Goal: Transaction & Acquisition: Purchase product/service

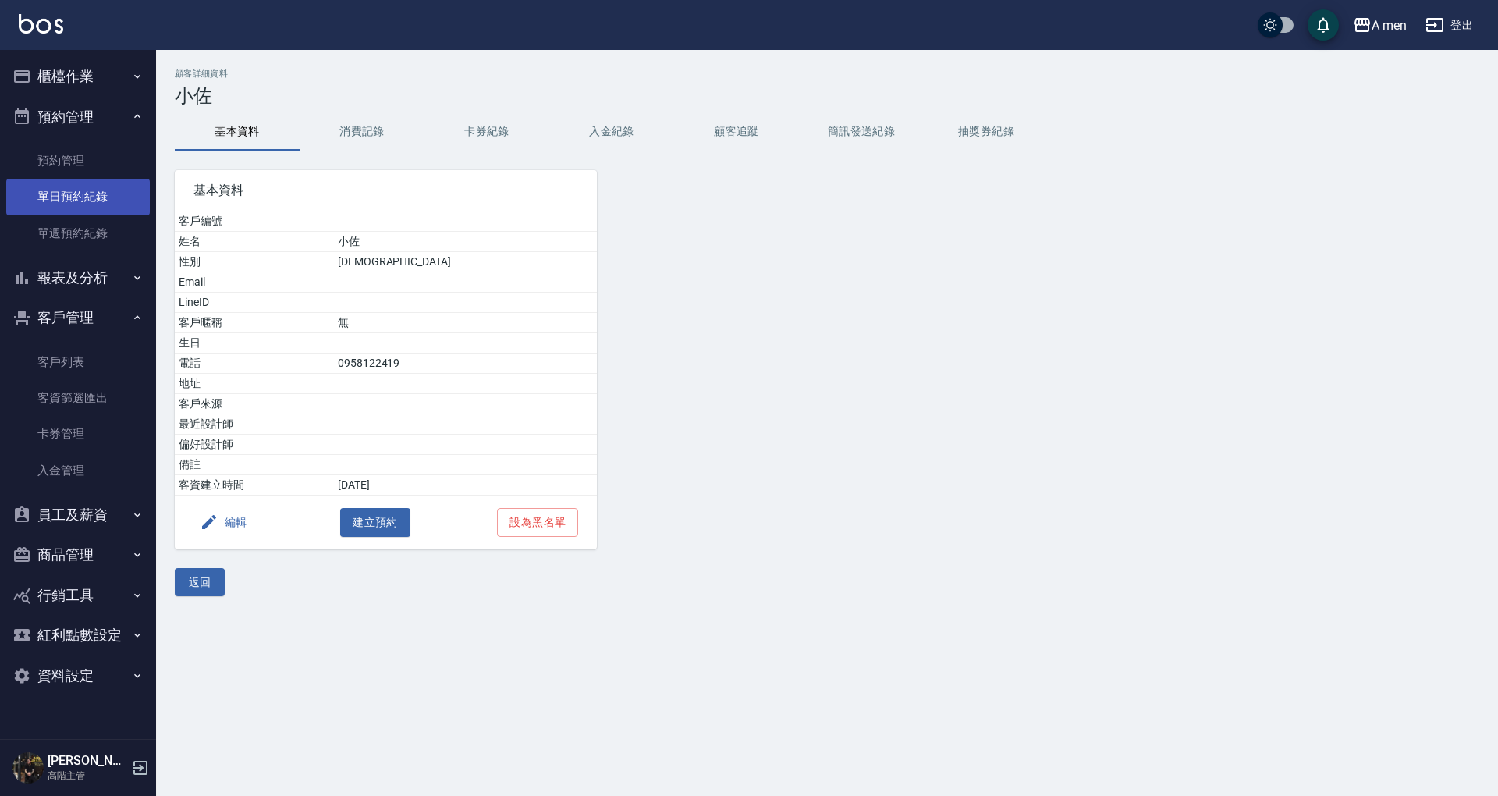
drag, startPoint x: 73, startPoint y: 220, endPoint x: 78, endPoint y: 213, distance: 8.4
click at [73, 220] on link "單週預約紀錄" at bounding box center [78, 233] width 144 height 36
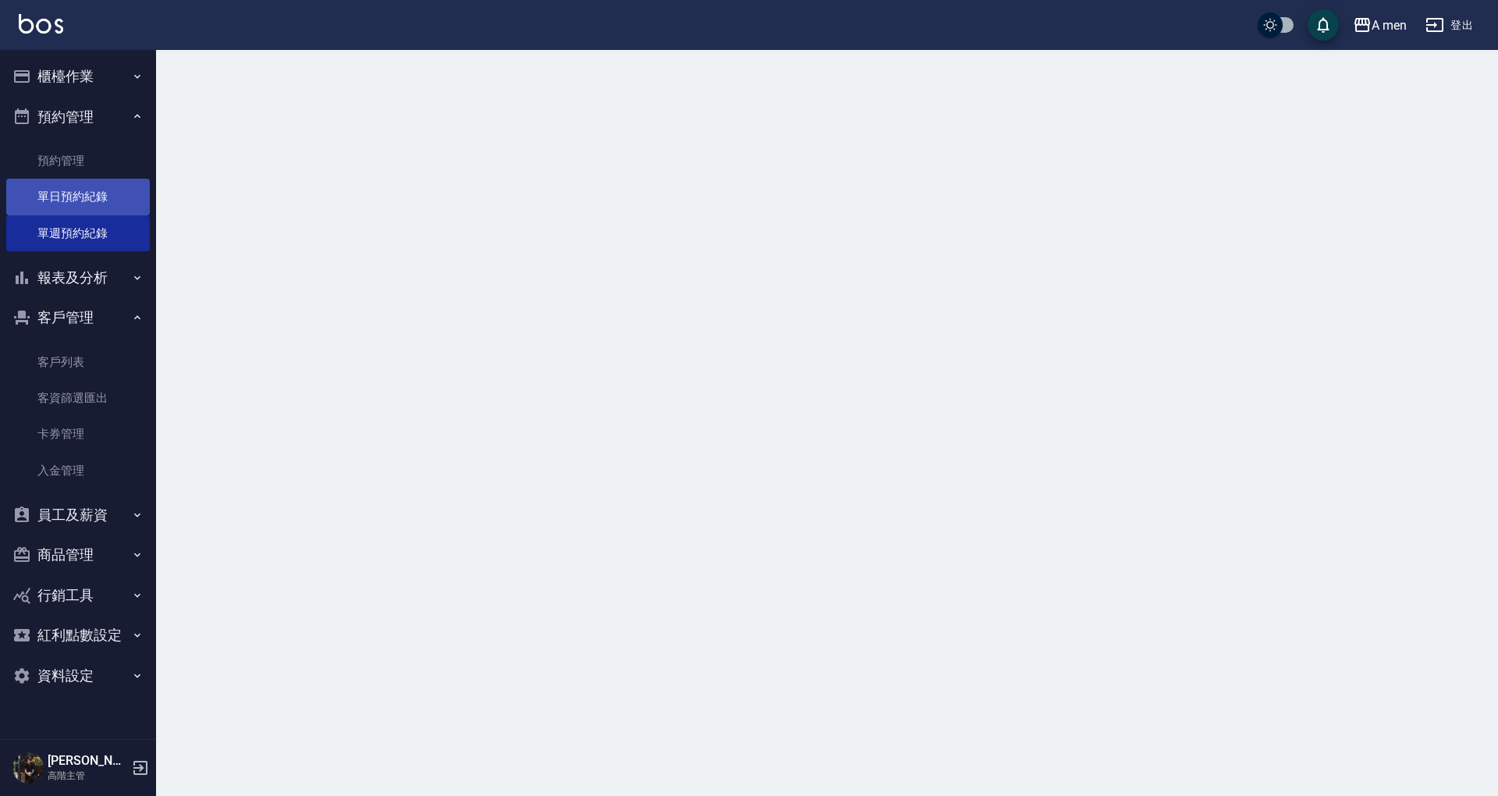
click at [83, 204] on link "單日預約紀錄" at bounding box center [78, 197] width 144 height 36
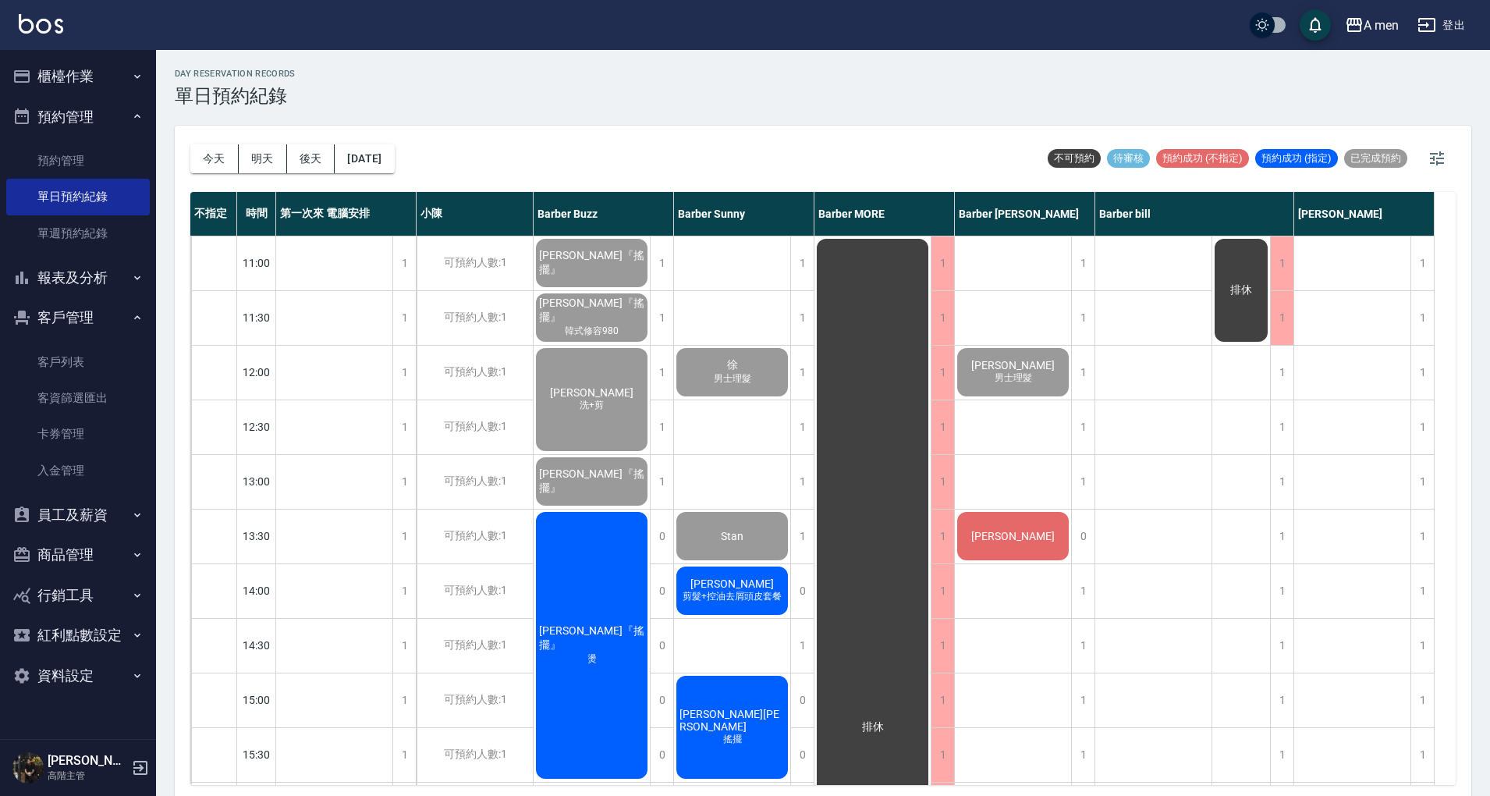
click at [1047, 531] on div "[PERSON_NAME]" at bounding box center [1013, 535] width 116 height 53
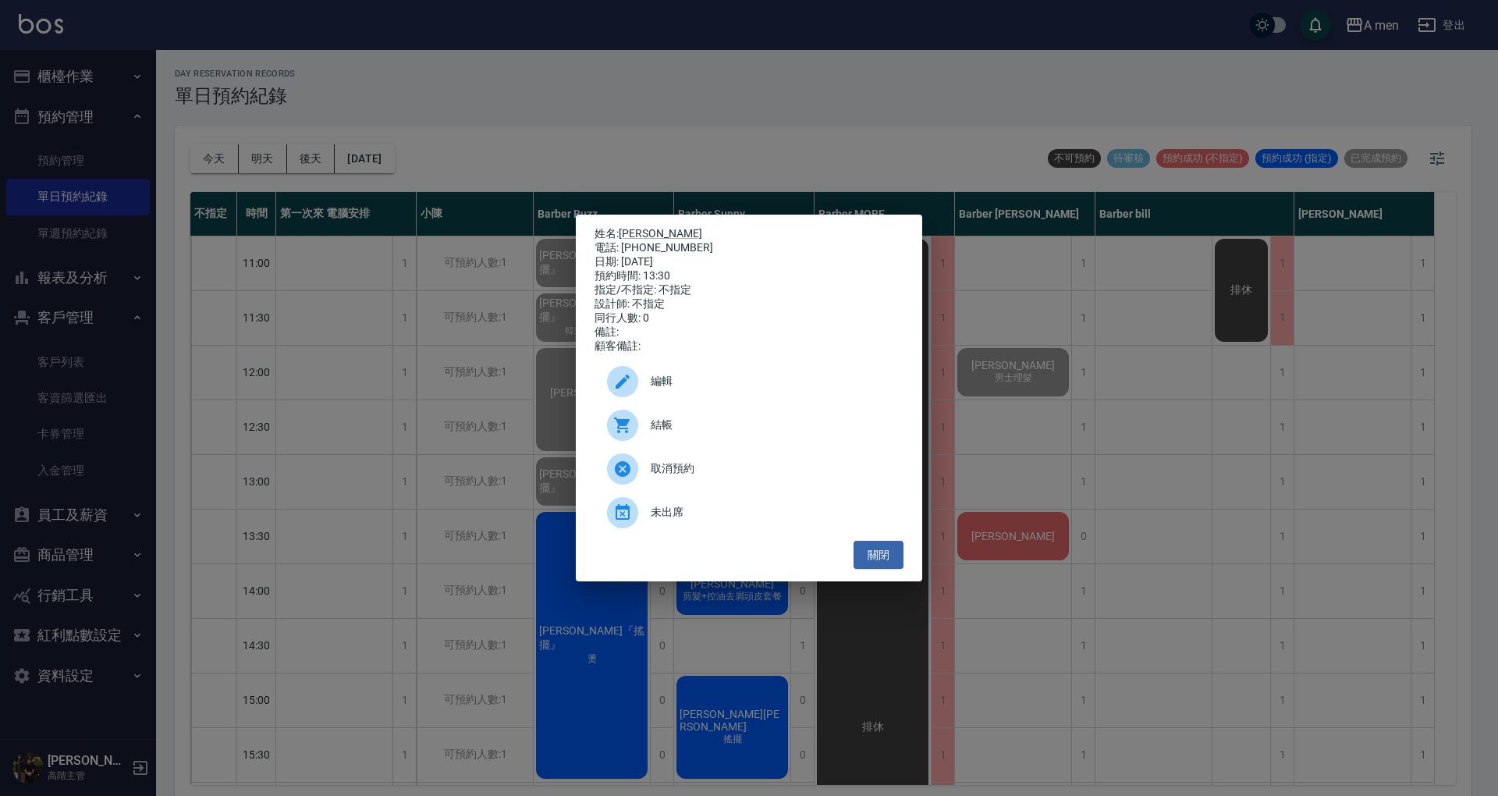
click at [690, 424] on span "結帳" at bounding box center [771, 425] width 240 height 16
click at [902, 554] on button "關閉" at bounding box center [878, 555] width 50 height 29
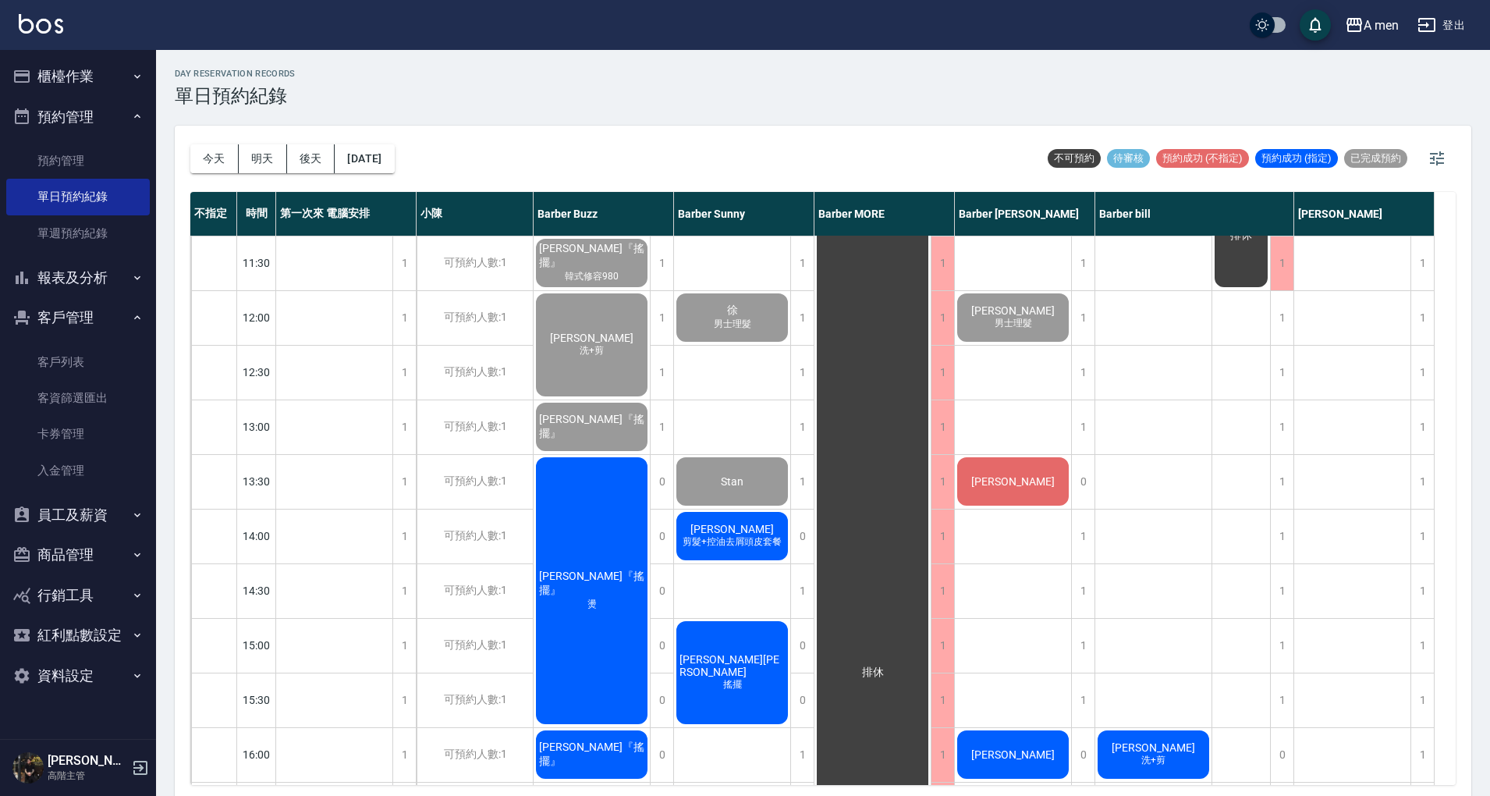
scroll to position [208, 0]
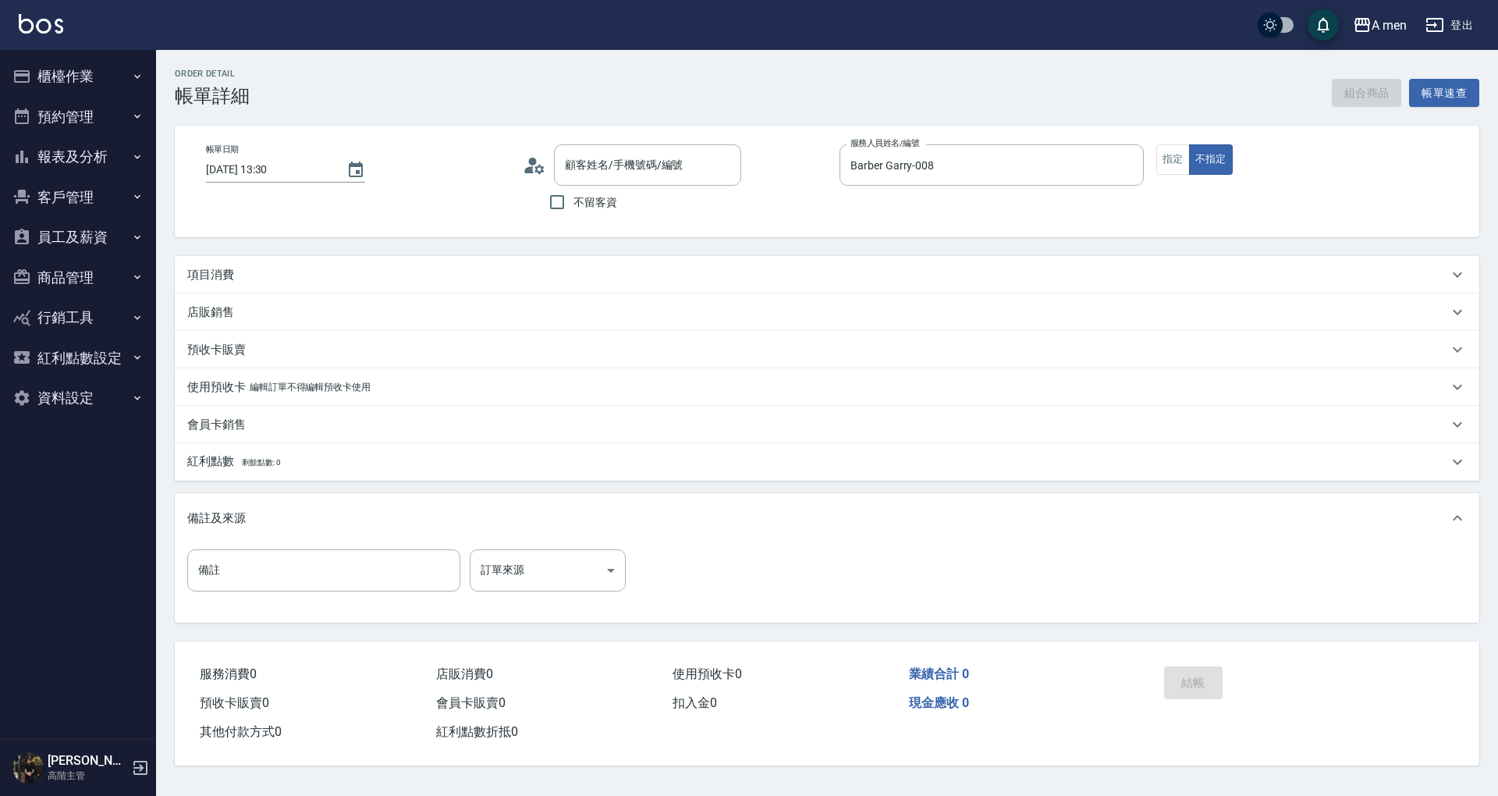
type input "2025/09/26 13:30"
type input "Barber Garry-008"
type input "陳先生/0910825393/null"
click at [1349, 95] on button "組合商品" at bounding box center [1367, 93] width 70 height 29
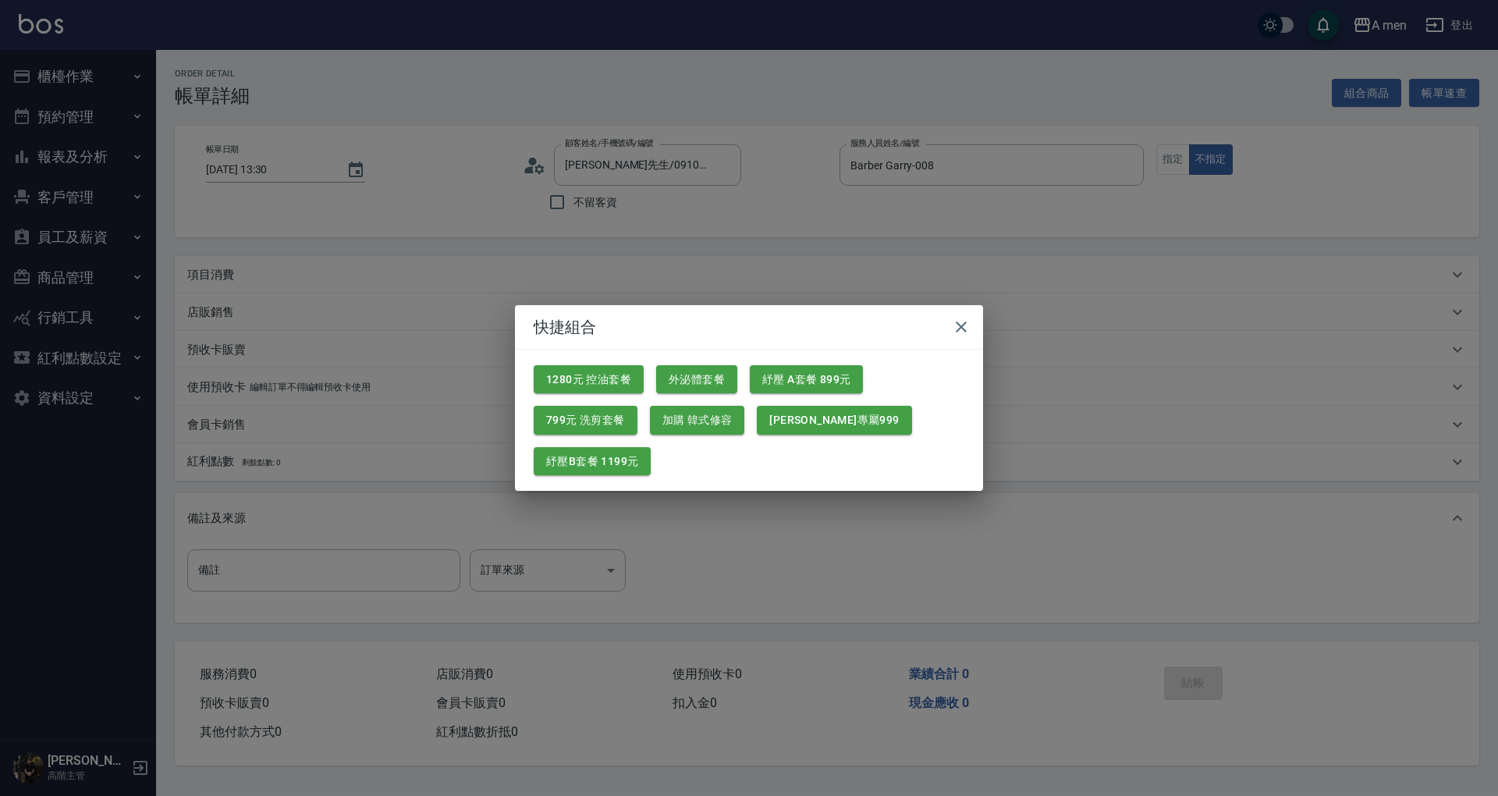
click at [605, 378] on button "1280元 控油套餐" at bounding box center [589, 379] width 110 height 29
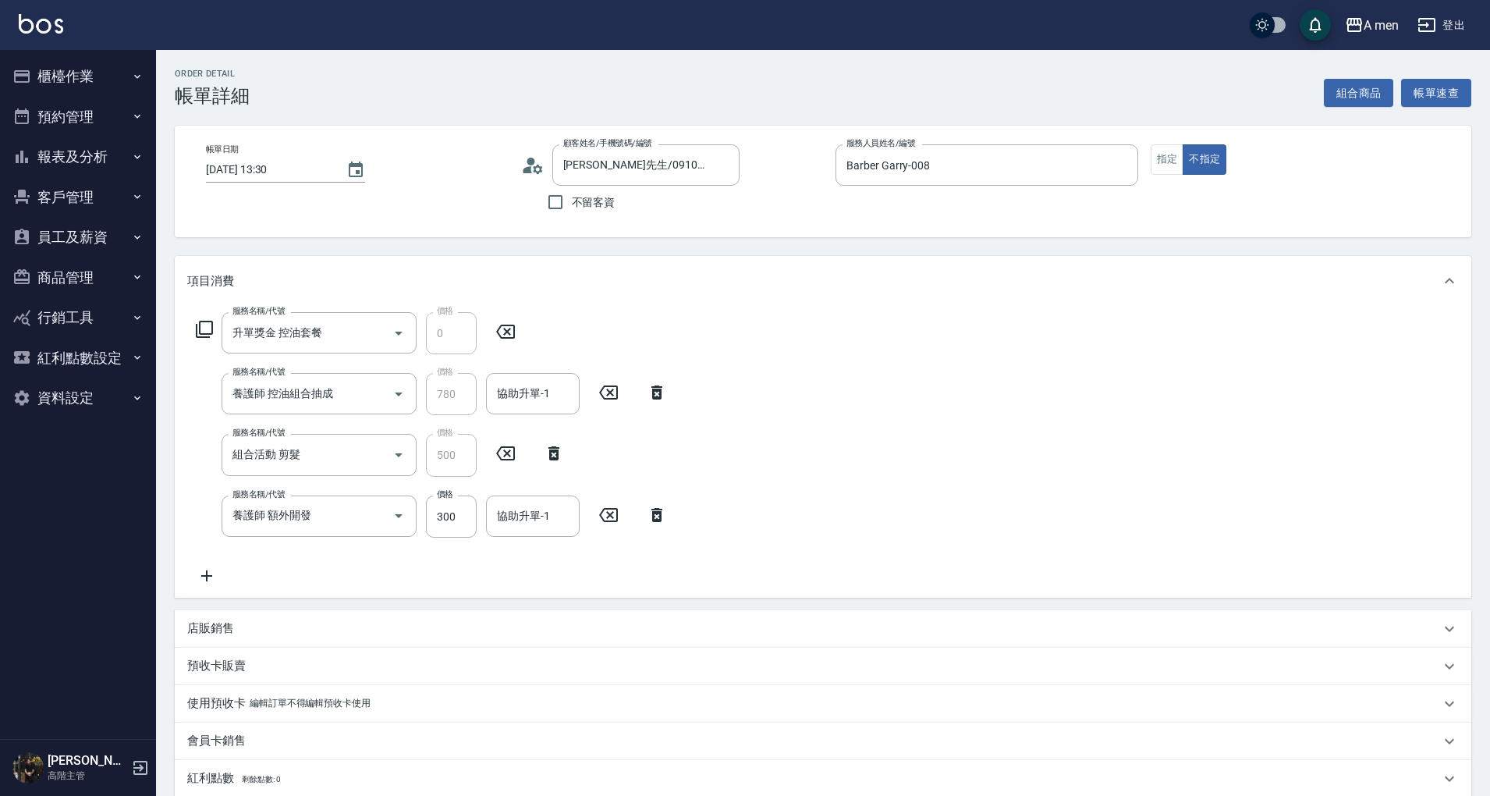
click at [658, 519] on icon at bounding box center [656, 515] width 11 height 14
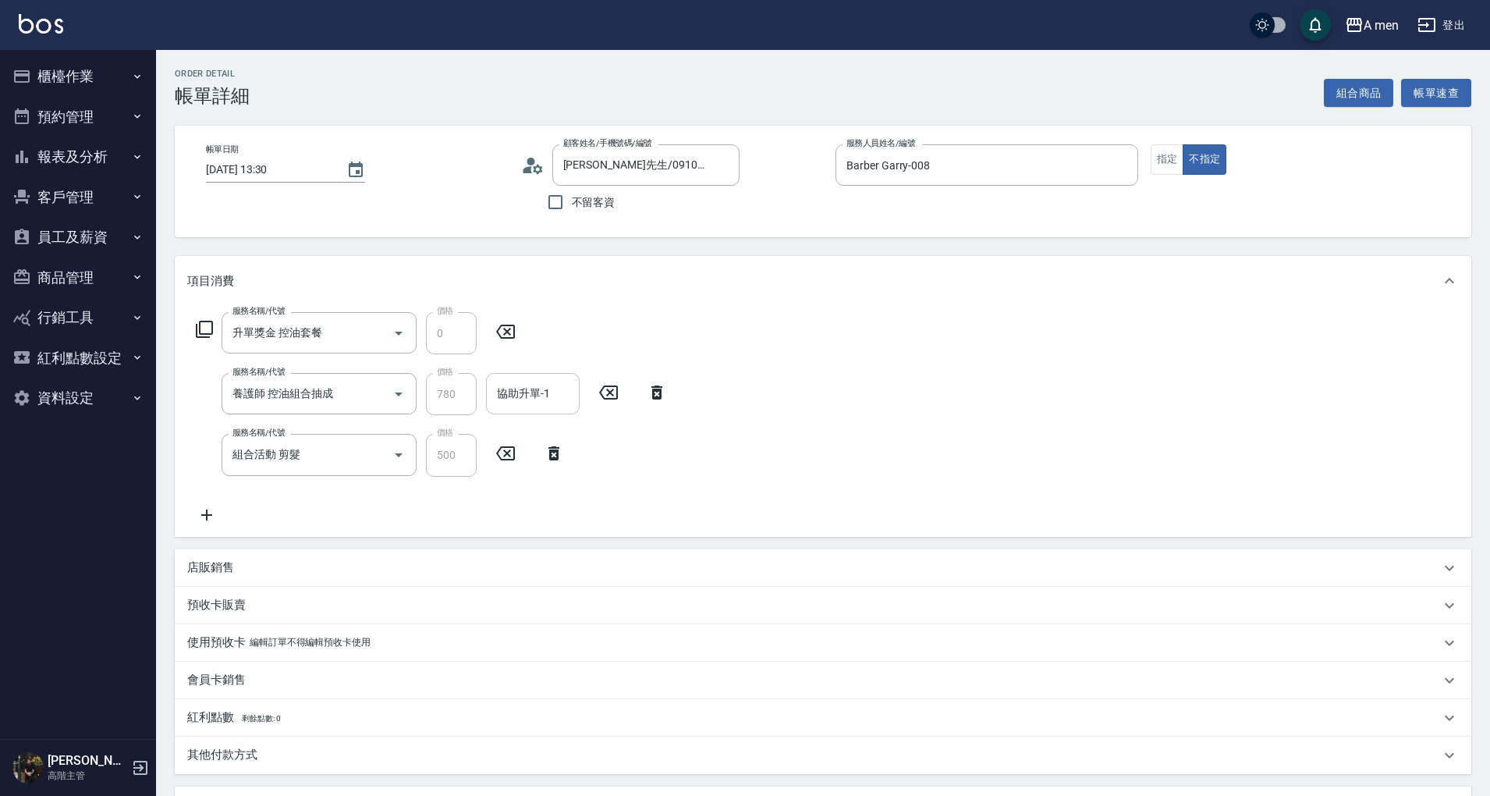
click at [534, 398] on div "協助升單-1 協助升單-1" at bounding box center [533, 393] width 94 height 41
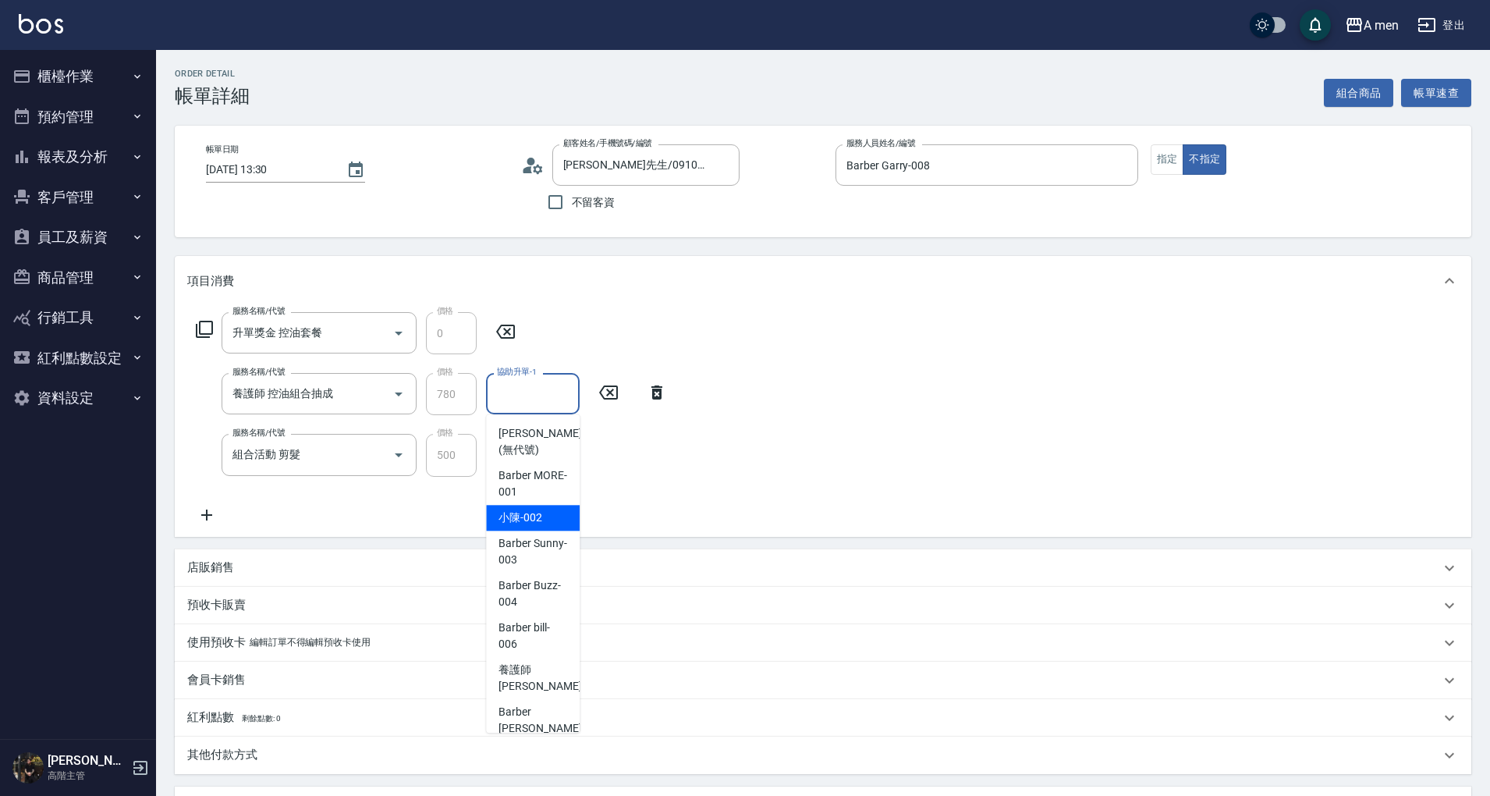
click at [541, 510] on div "小陳 -002" at bounding box center [533, 518] width 94 height 26
type input "小陳-002"
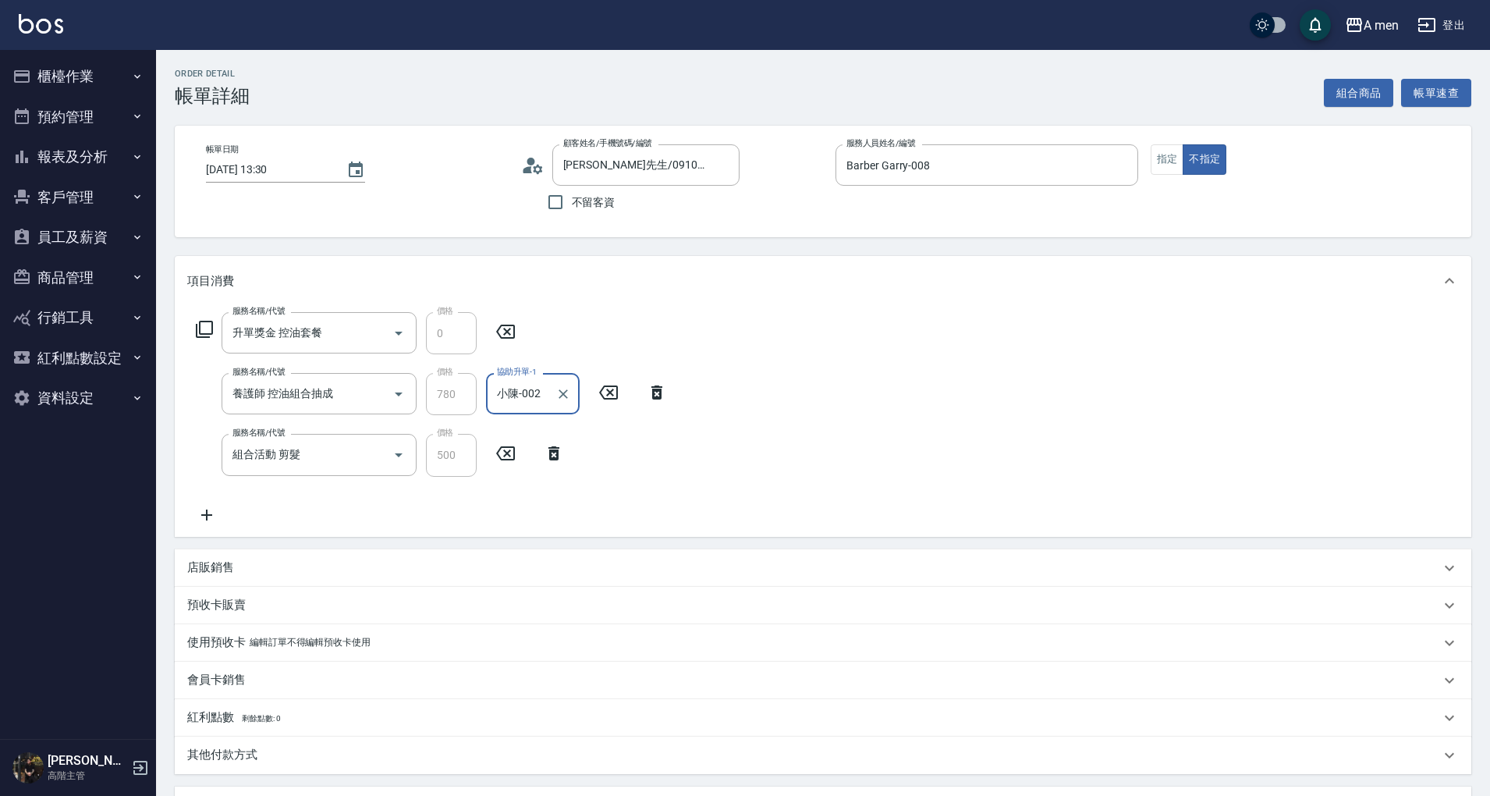
click at [708, 504] on div "服務名稱/代號 升單獎金 控油套餐 服務名稱/代號 價格 0 價格 服務名稱/代號 養護師 控油組合抽成 服務名稱/代號 價格 780 價格 協助升單-1 小…" at bounding box center [823, 421] width 1297 height 230
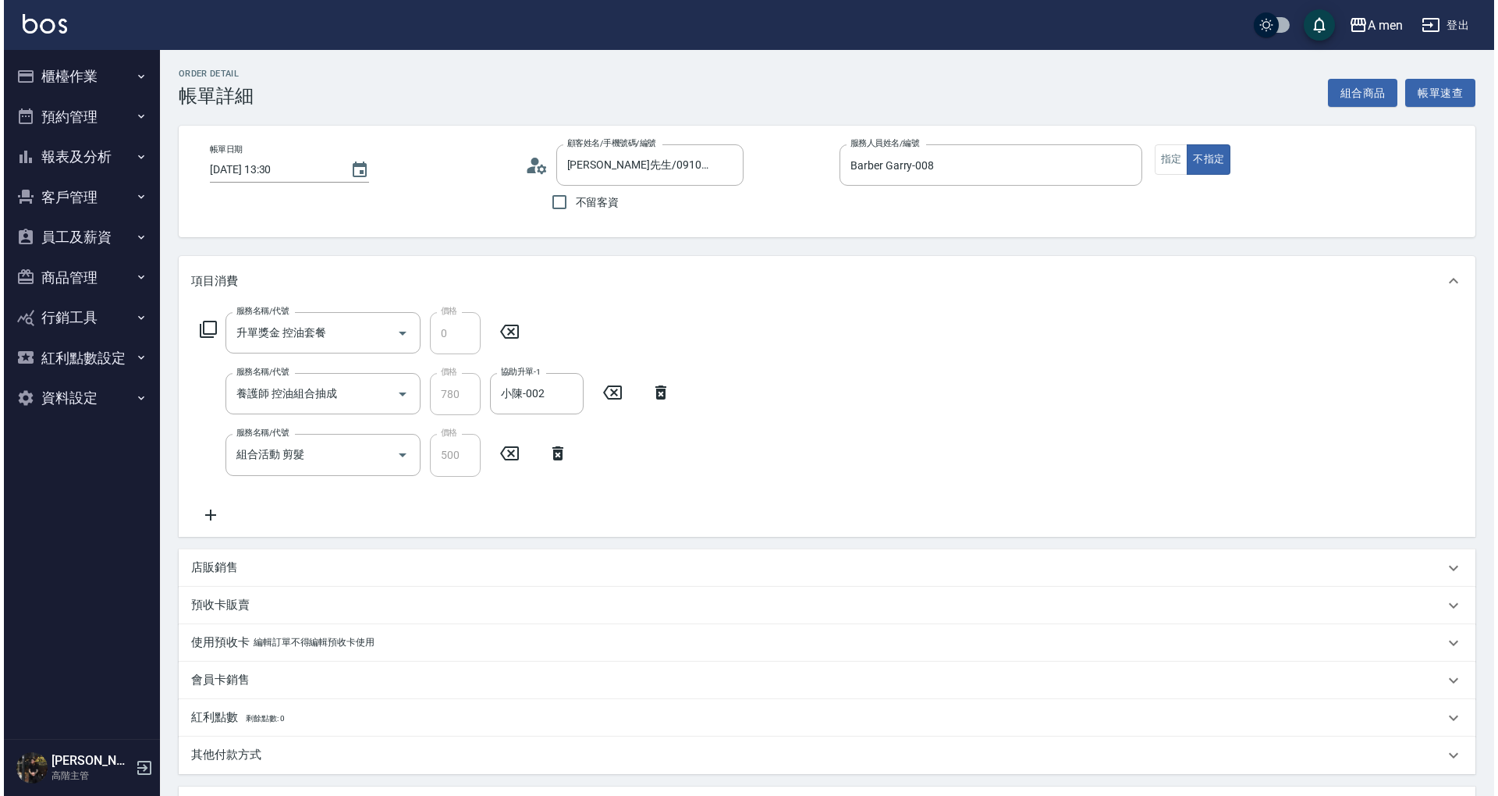
scroll to position [286, 0]
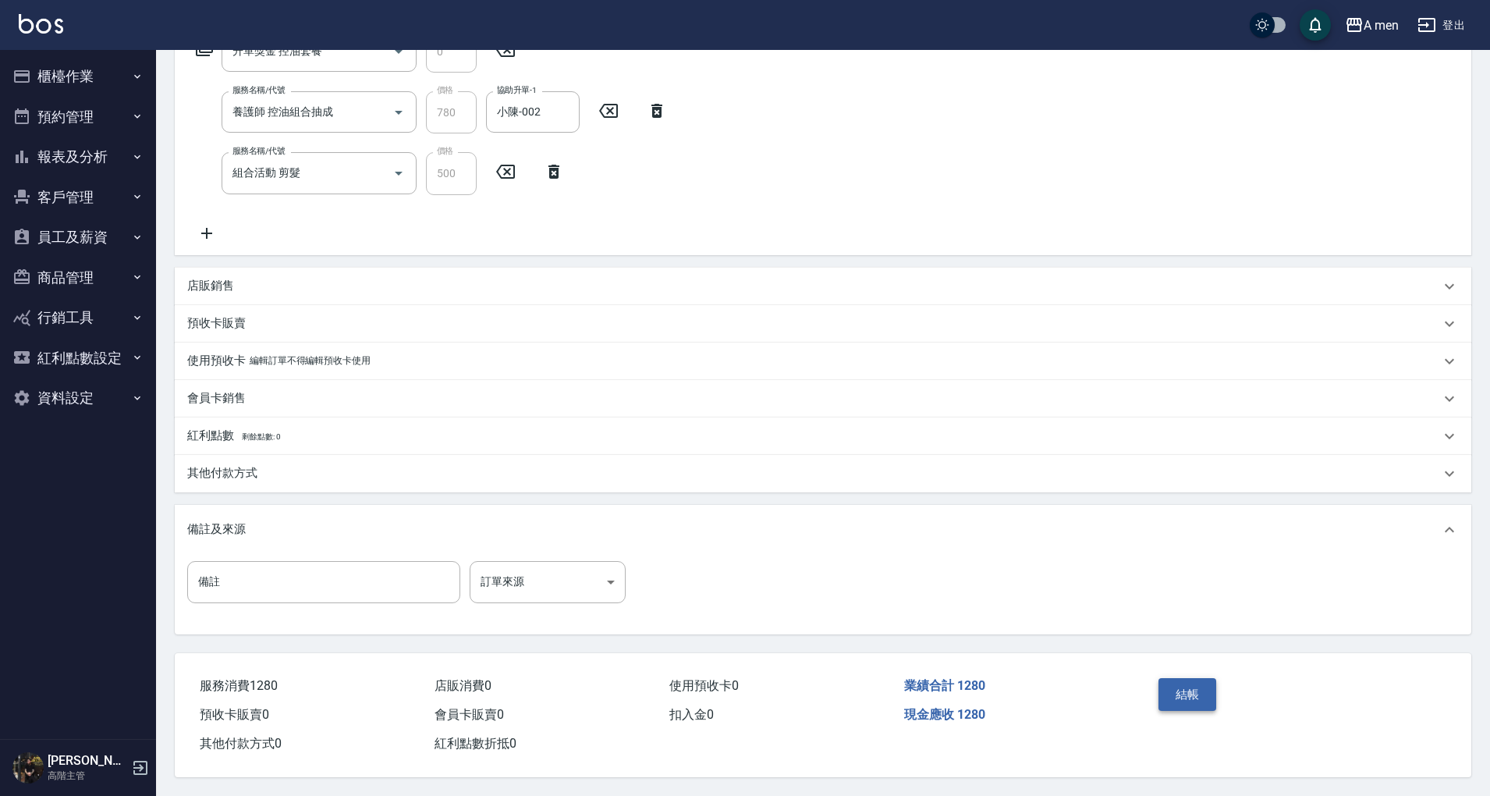
click at [1194, 683] on button "結帳" at bounding box center [1187, 694] width 59 height 33
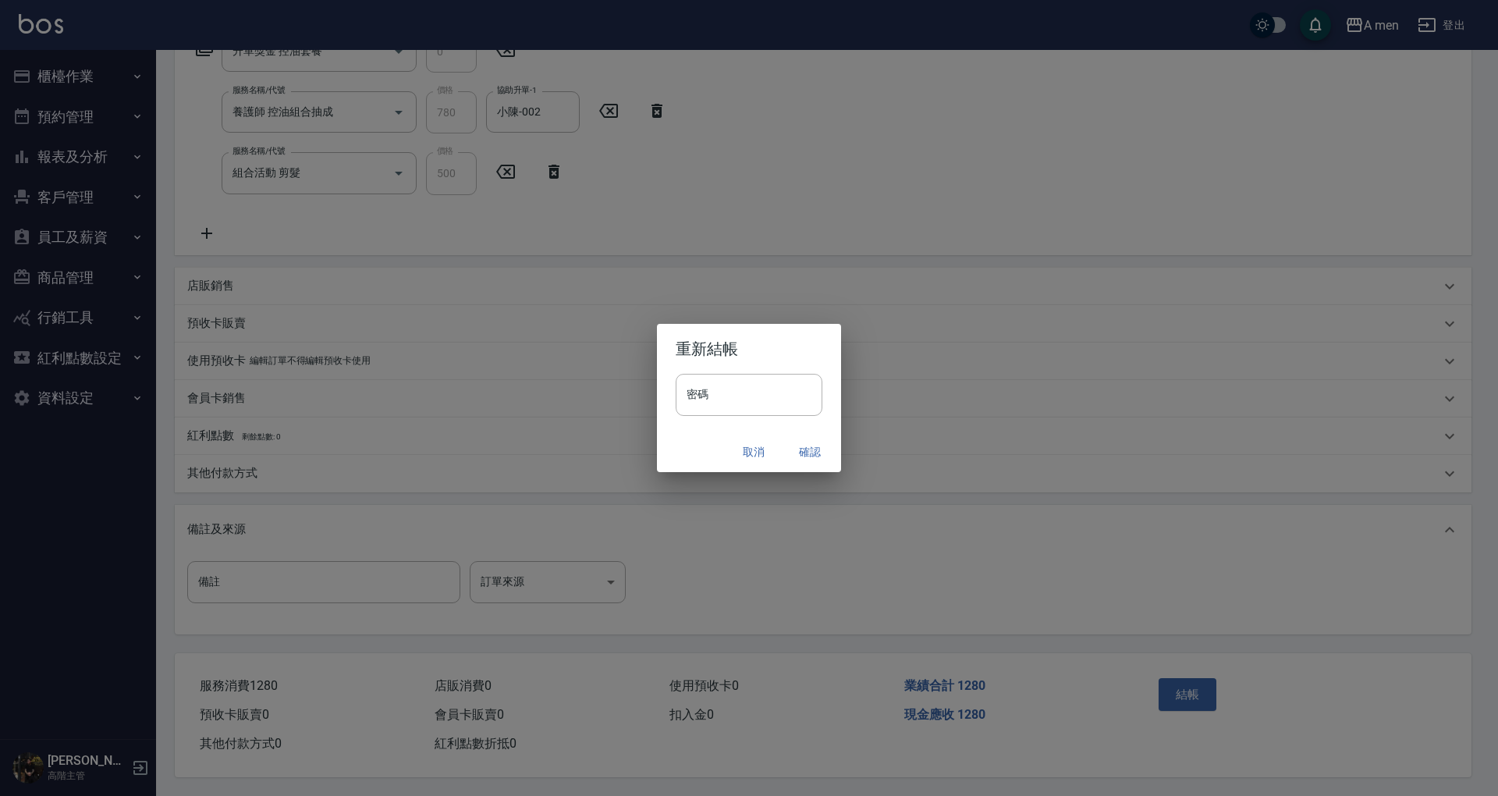
click at [807, 469] on div "取消 確認" at bounding box center [749, 451] width 184 height 41
click at [818, 454] on button "確認" at bounding box center [810, 452] width 50 height 29
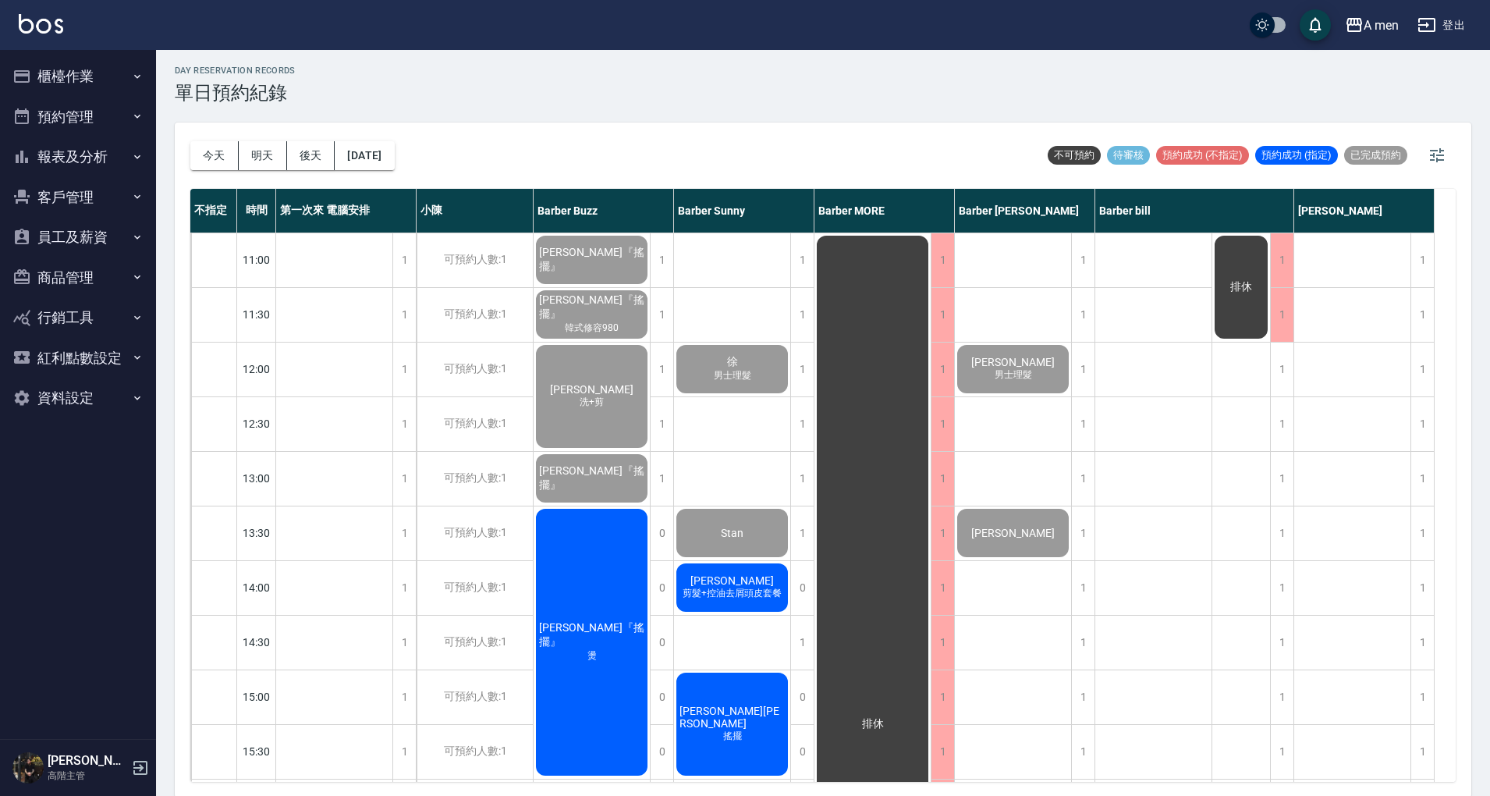
scroll to position [4, 0]
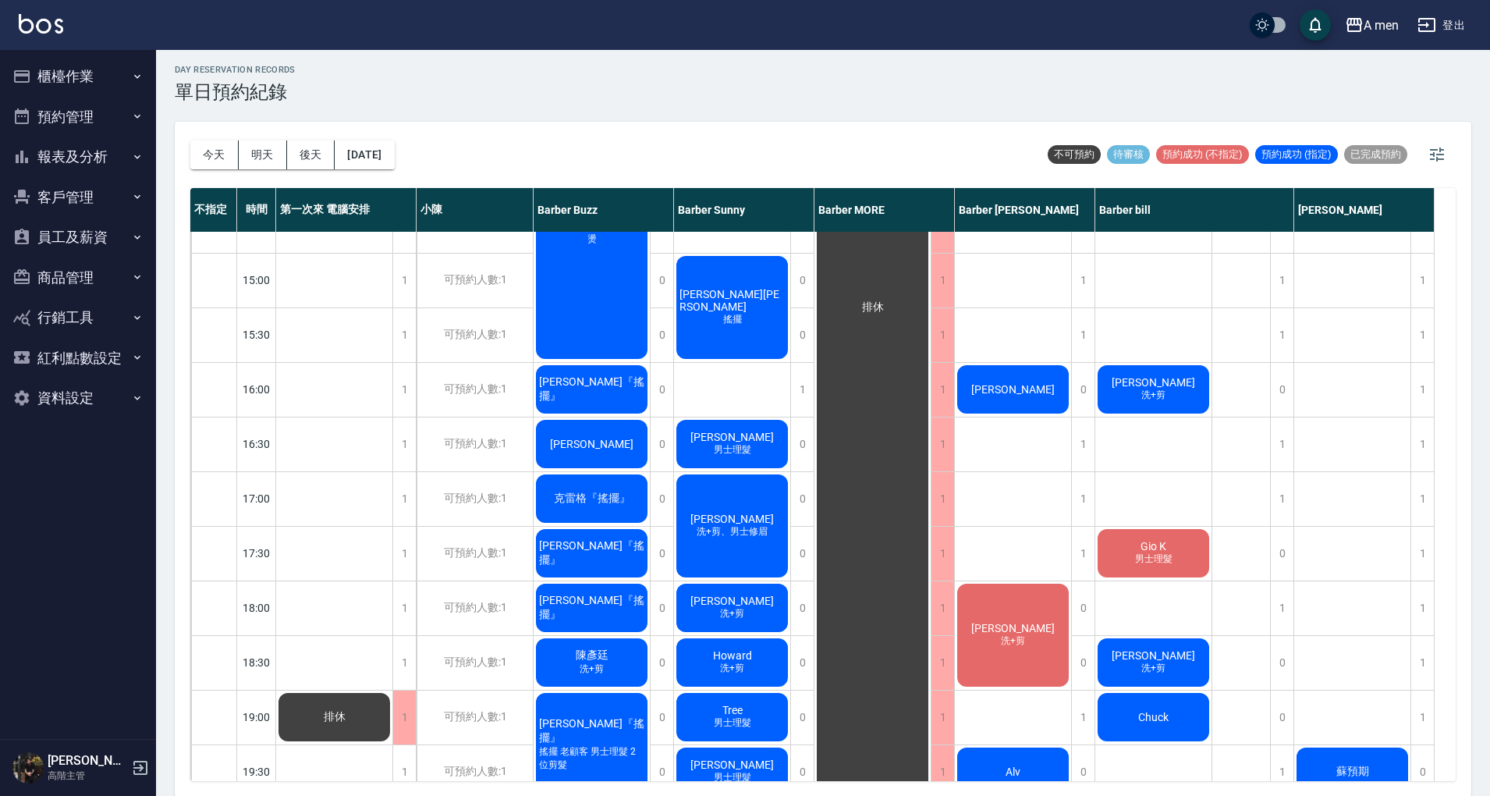
scroll to position [208, 0]
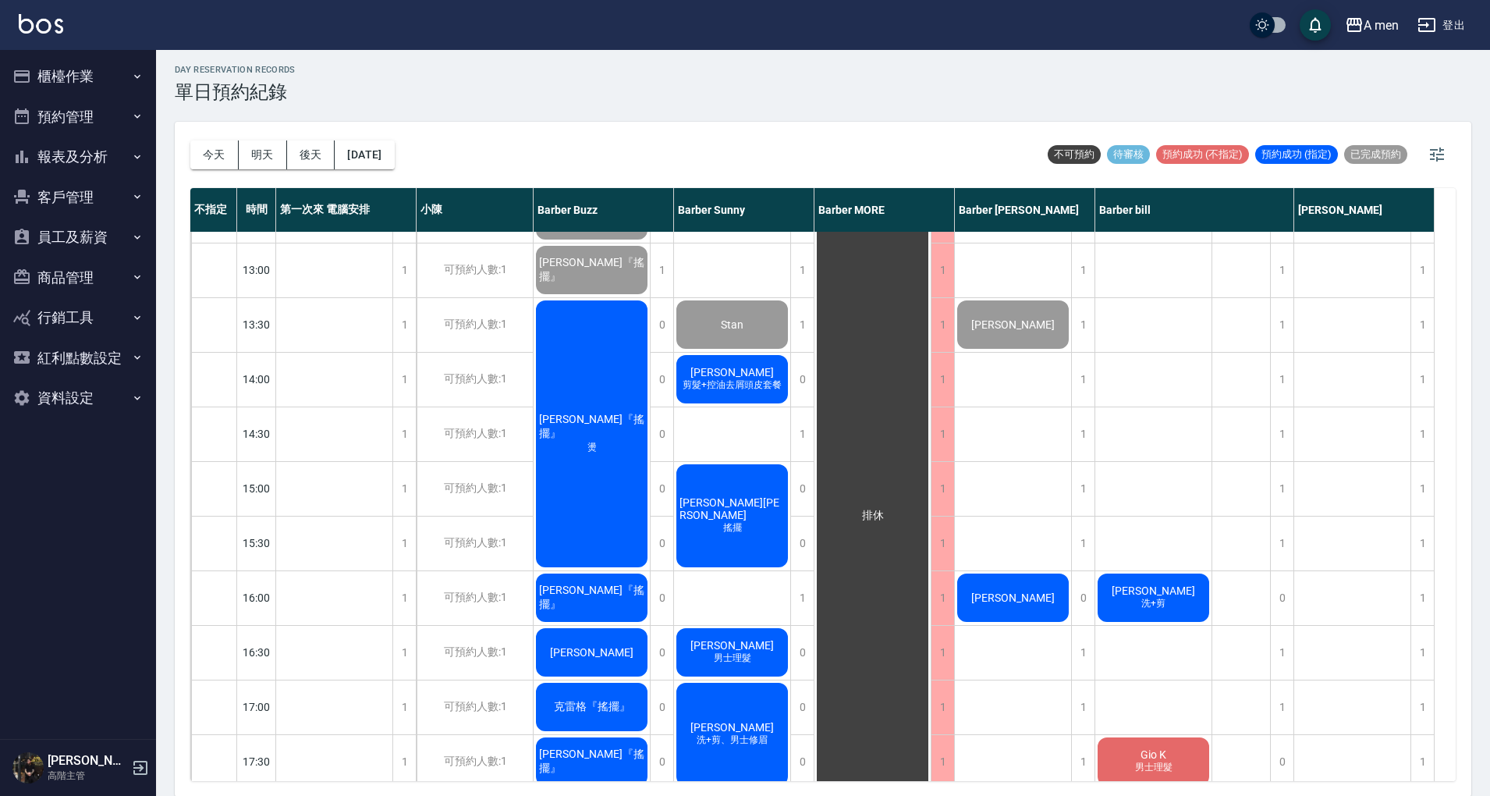
click at [1019, 429] on div "[PERSON_NAME]理髮 [PERSON_NAME]先生 [PERSON_NAME]先生 [PERSON_NAME]+剪 Alv [PERSON_NAM…" at bounding box center [1013, 706] width 117 height 1365
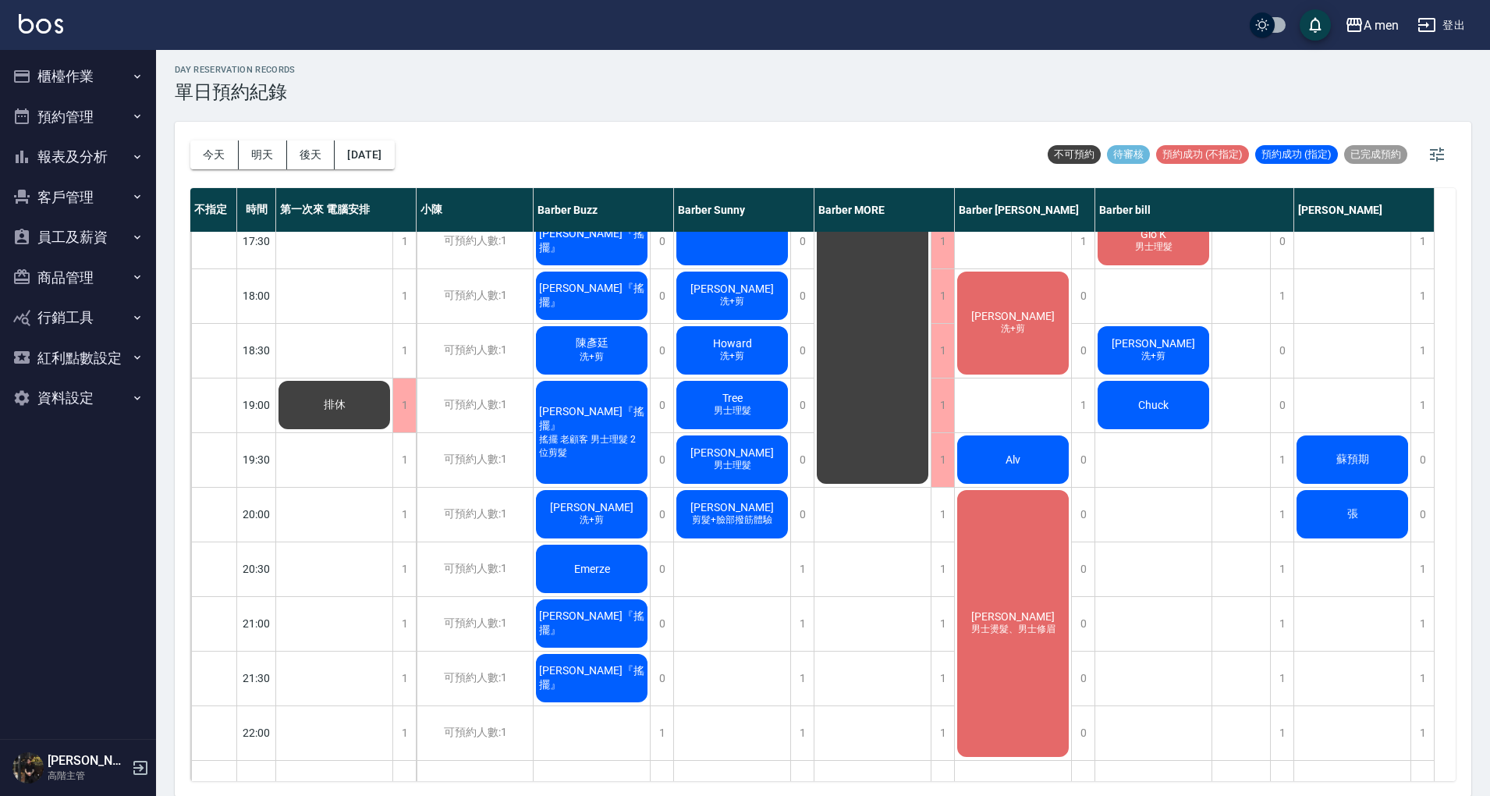
scroll to position [624, 0]
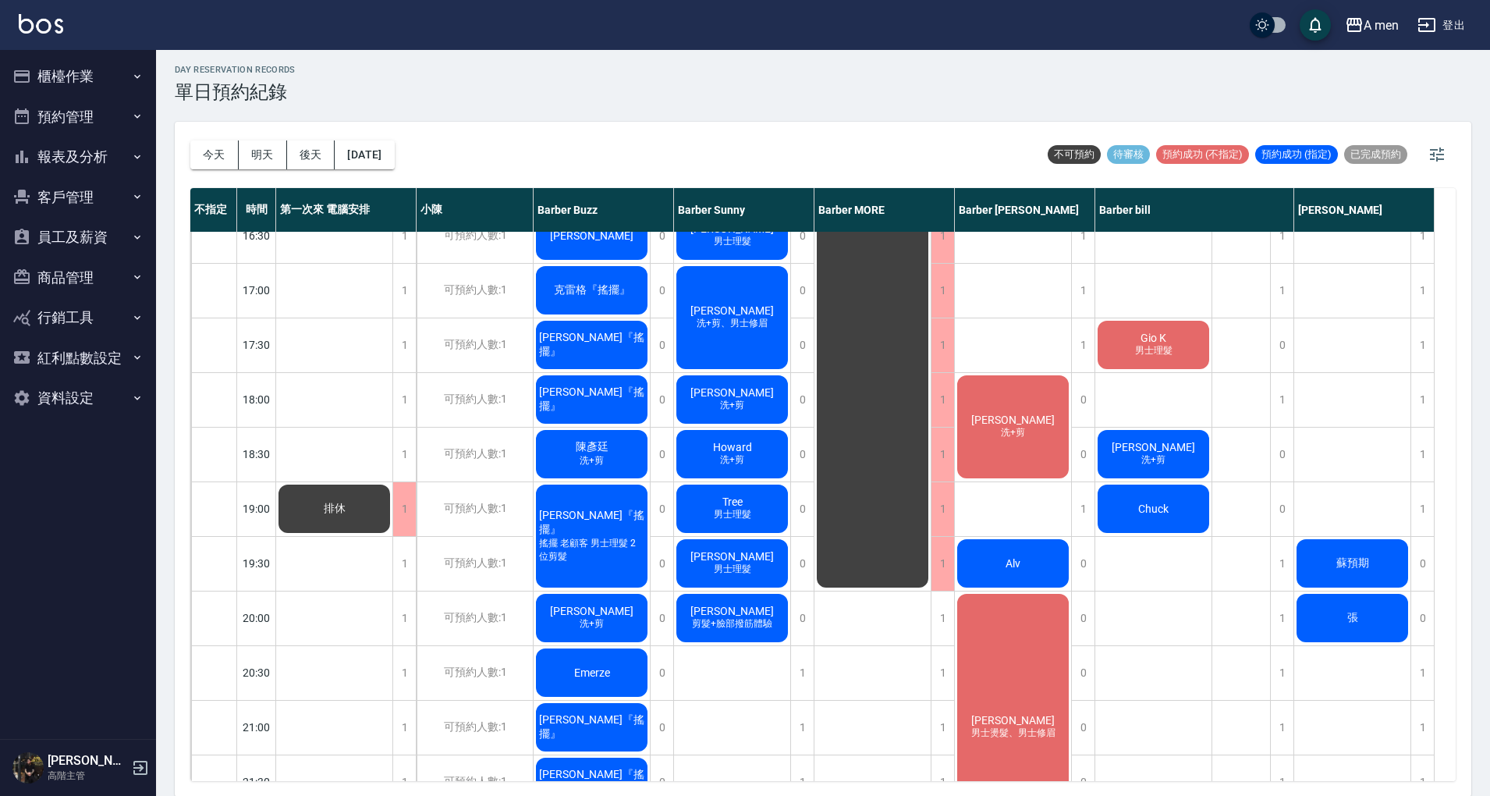
click at [1014, 331] on div "[PERSON_NAME]理髮 [PERSON_NAME]先生 [PERSON_NAME]先生 [PERSON_NAME]+剪 Alv [PERSON_NAM…" at bounding box center [1013, 290] width 117 height 1365
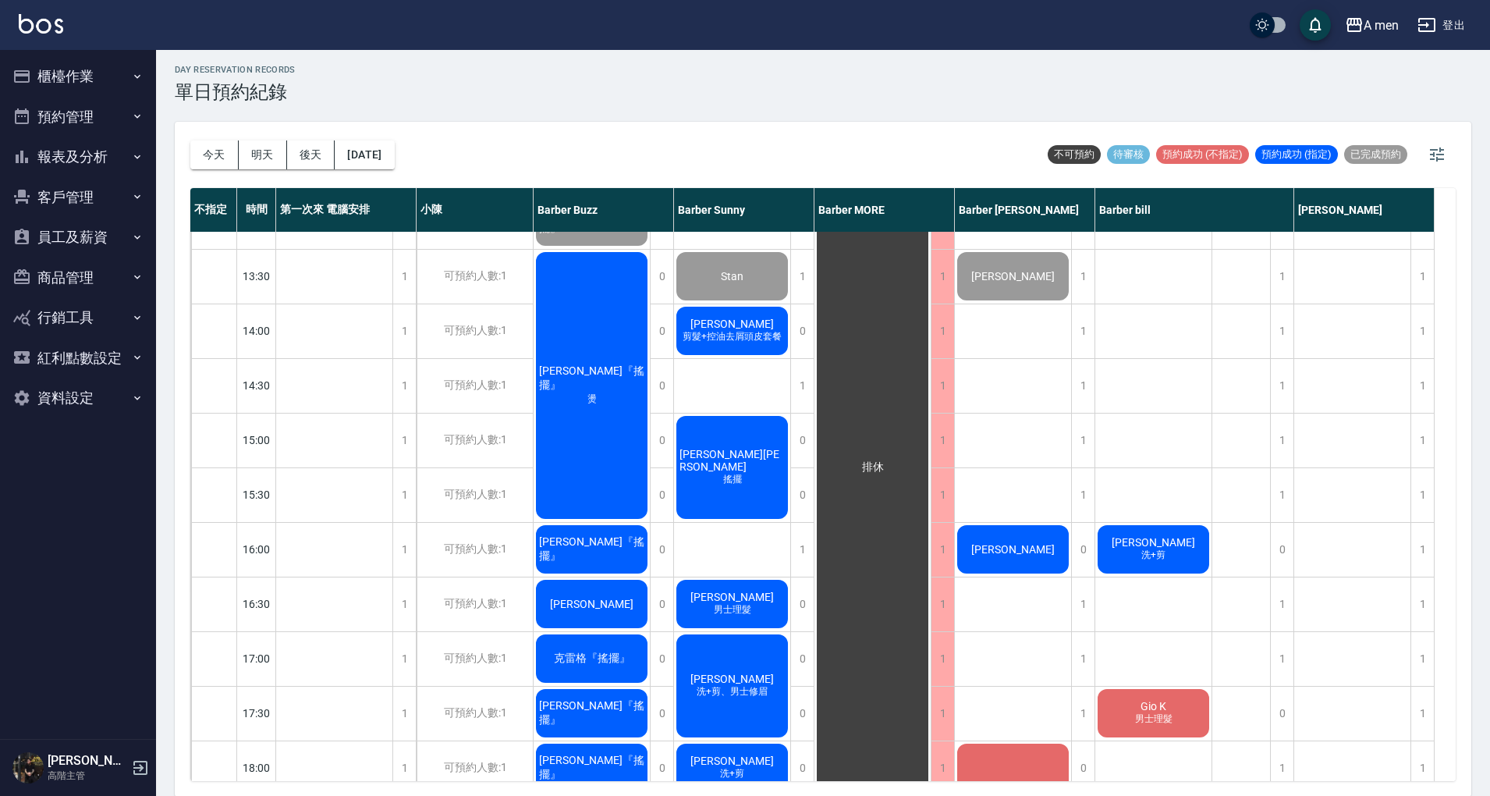
scroll to position [208, 0]
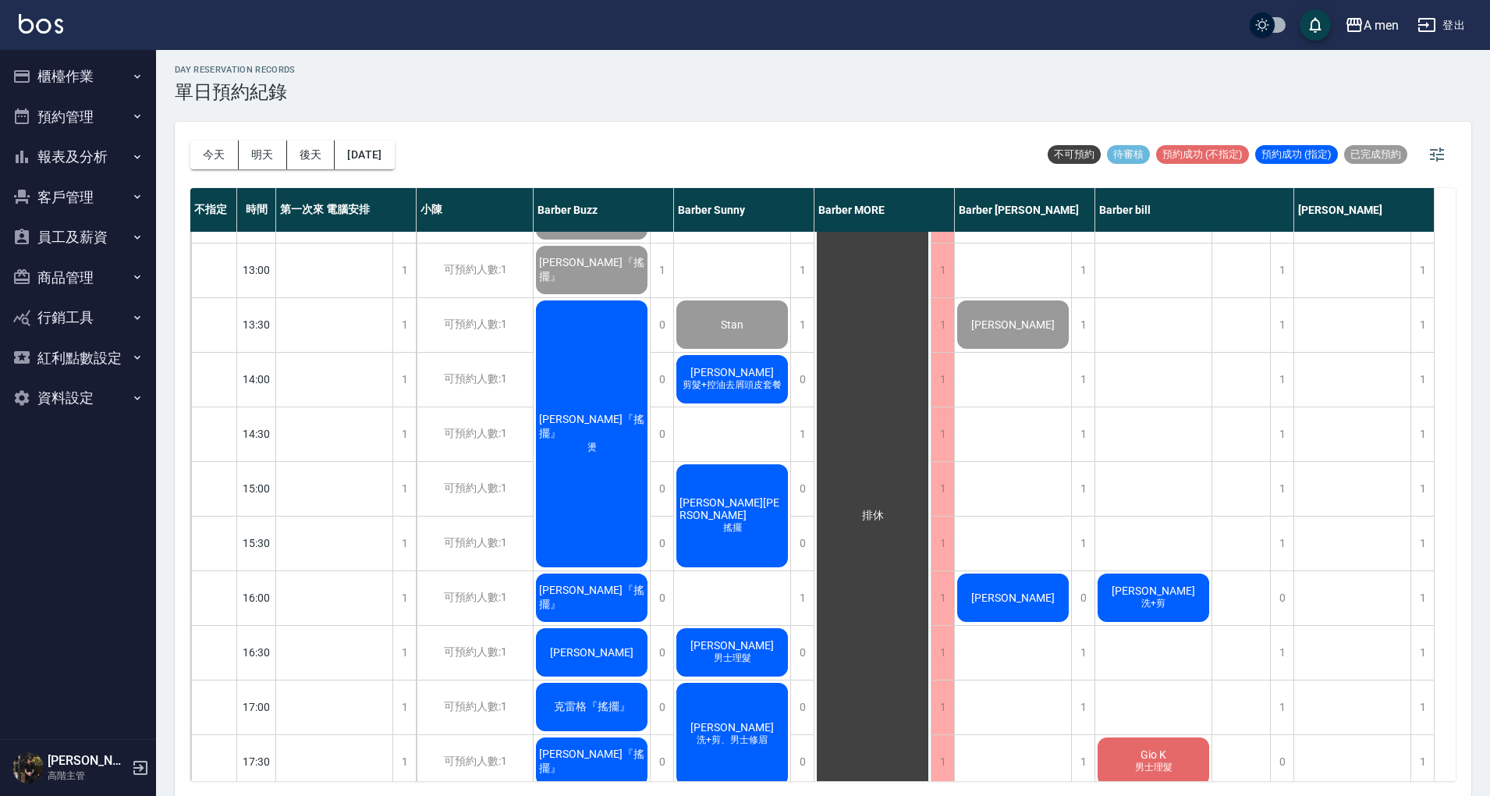
drag, startPoint x: 1000, startPoint y: 427, endPoint x: 992, endPoint y: 435, distance: 10.5
click at [992, 435] on div "[PERSON_NAME]理髮 [PERSON_NAME]先生 [PERSON_NAME]先生 [PERSON_NAME]+剪 Alv [PERSON_NAM…" at bounding box center [1013, 706] width 117 height 1365
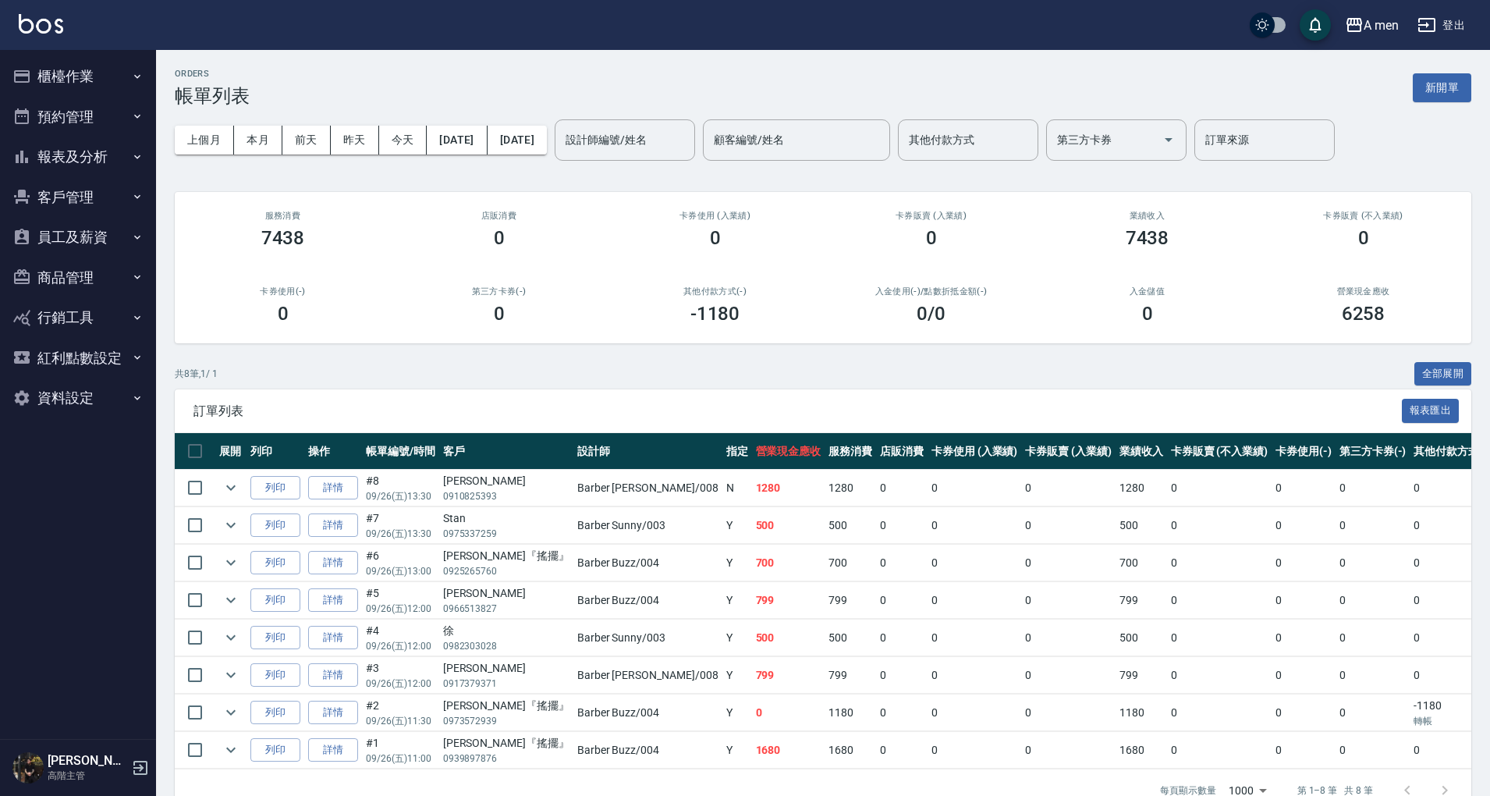
click at [701, 301] on div "其他付款方式(-) -1180" at bounding box center [715, 306] width 216 height 76
click at [952, 265] on div "卡券販賣 (入業績) 0" at bounding box center [931, 230] width 216 height 76
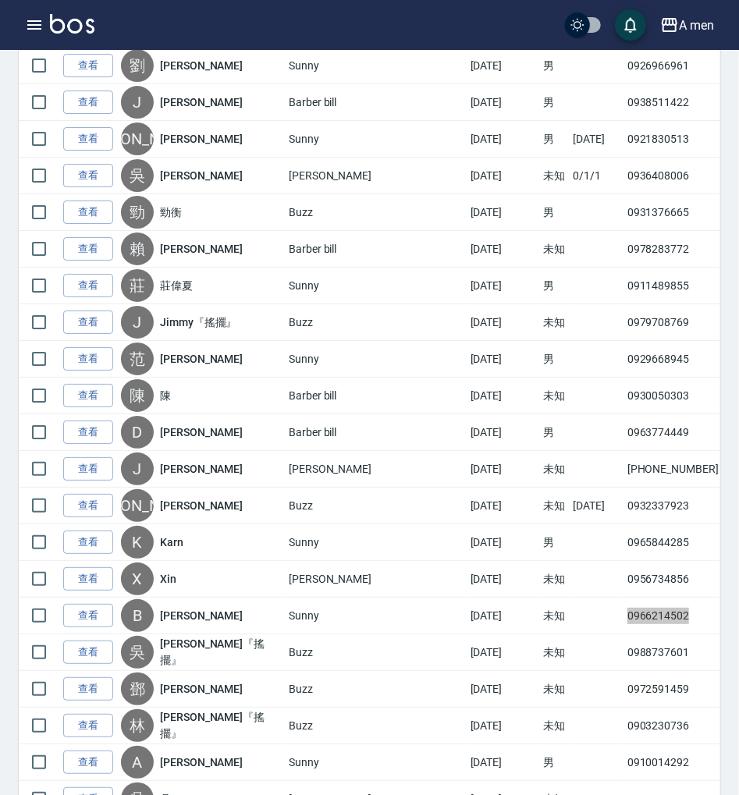
scroll to position [4264, 0]
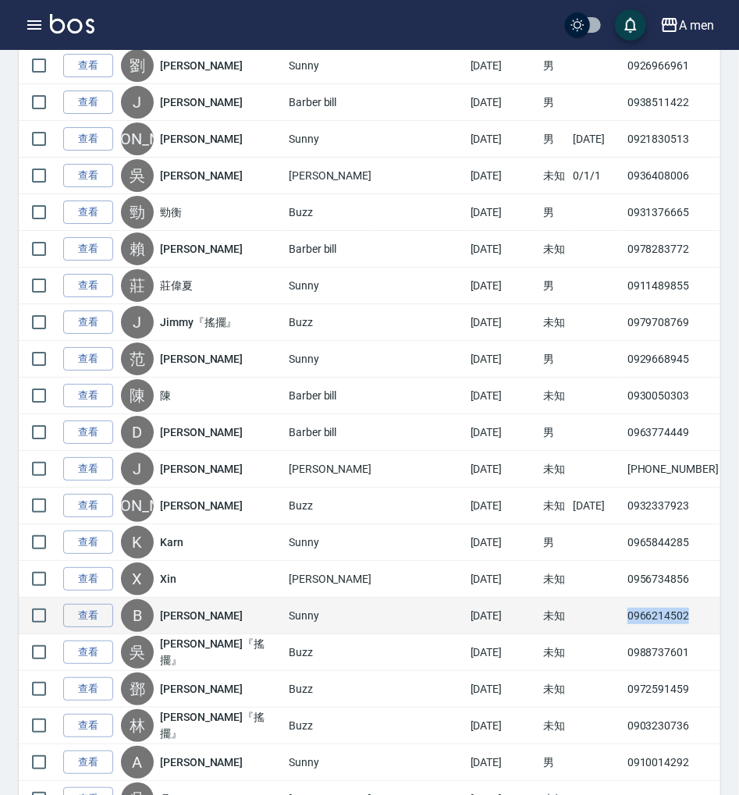
click at [623, 598] on td "0966214502" at bounding box center [676, 616] width 107 height 37
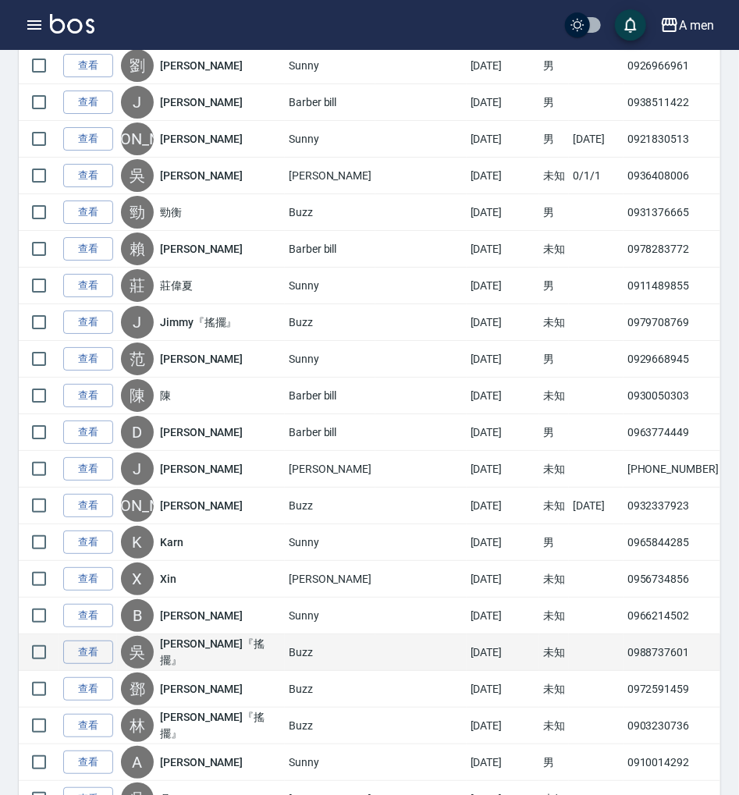
click at [623, 634] on td "0988737601" at bounding box center [676, 652] width 107 height 37
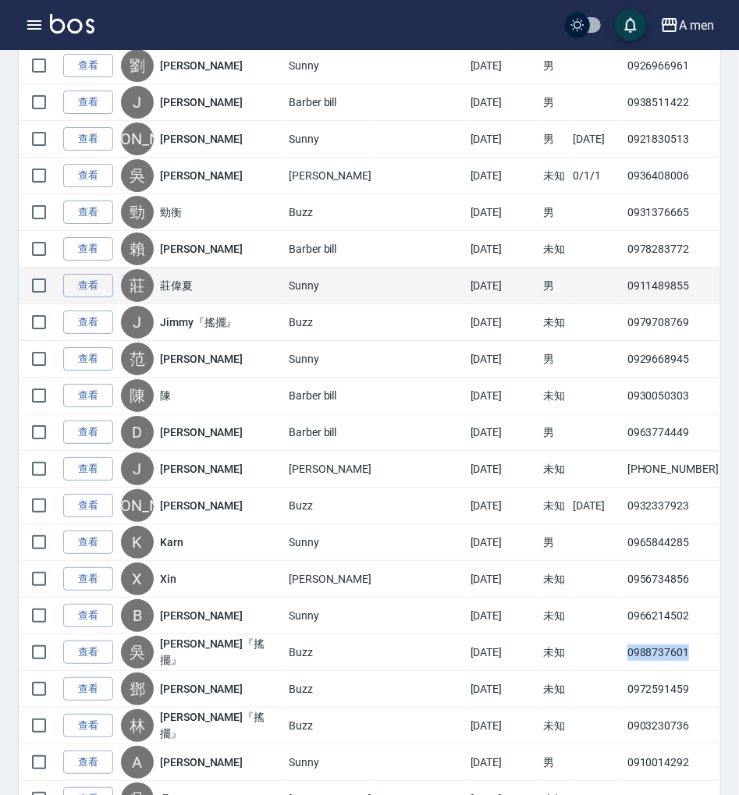
copy td "0988737601"
